Goal: Find contact information: Find contact information

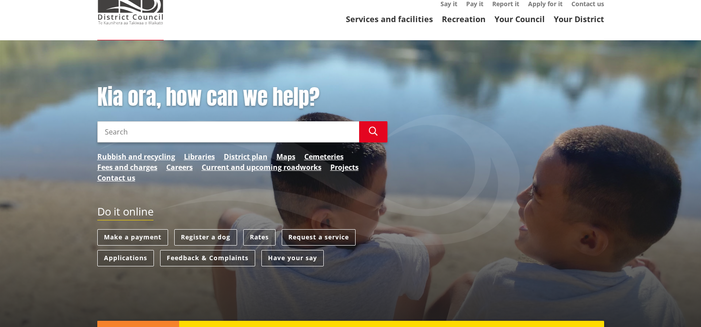
scroll to position [62, 0]
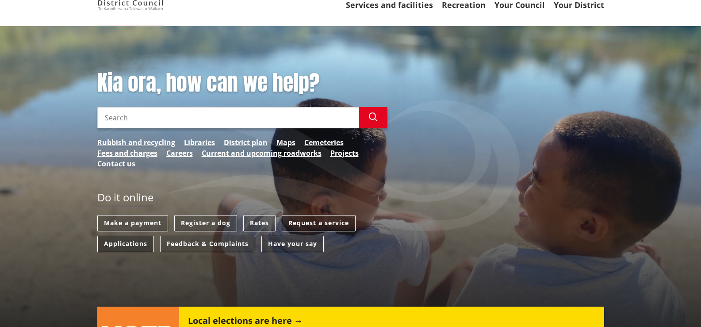
click at [115, 240] on link "Applications" at bounding box center [125, 244] width 57 height 16
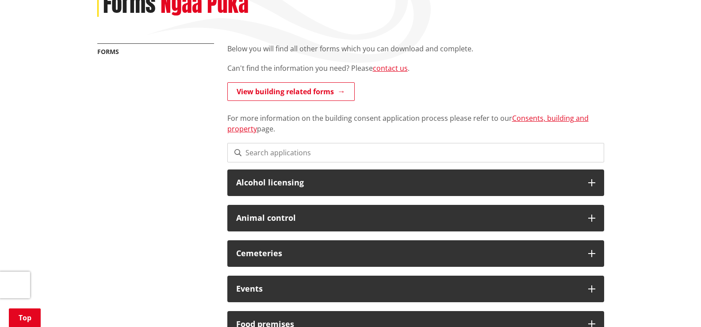
scroll to position [141, 0]
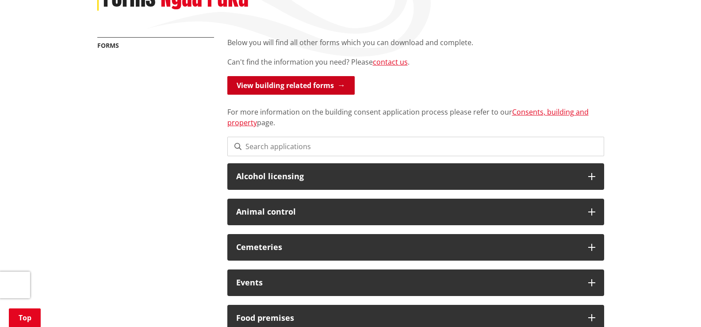
click at [302, 86] on link "View building related forms" at bounding box center [290, 85] width 127 height 19
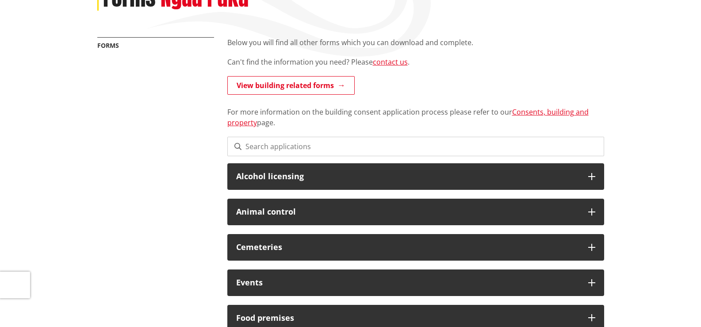
scroll to position [141, 0]
click at [385, 61] on link "contact us" at bounding box center [390, 62] width 35 height 10
